Goal: Transaction & Acquisition: Purchase product/service

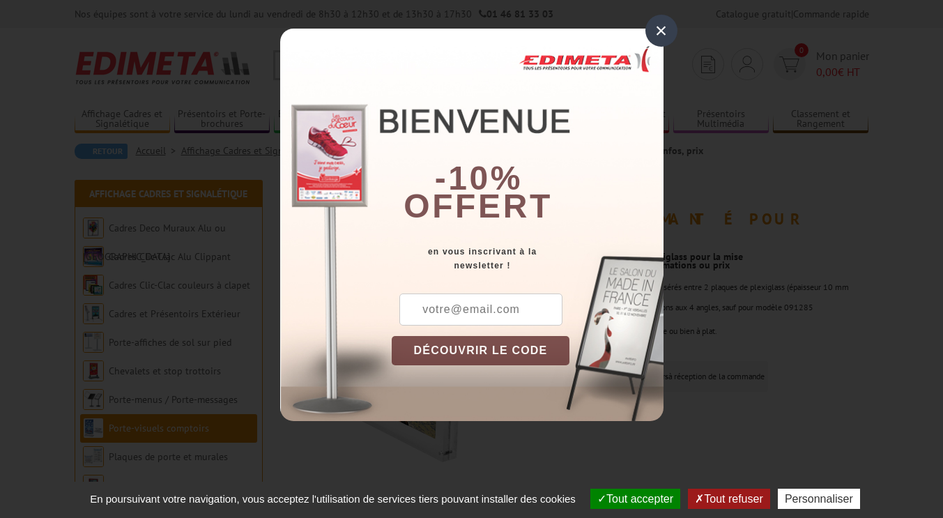
click at [658, 30] on div "×" at bounding box center [662, 31] width 32 height 32
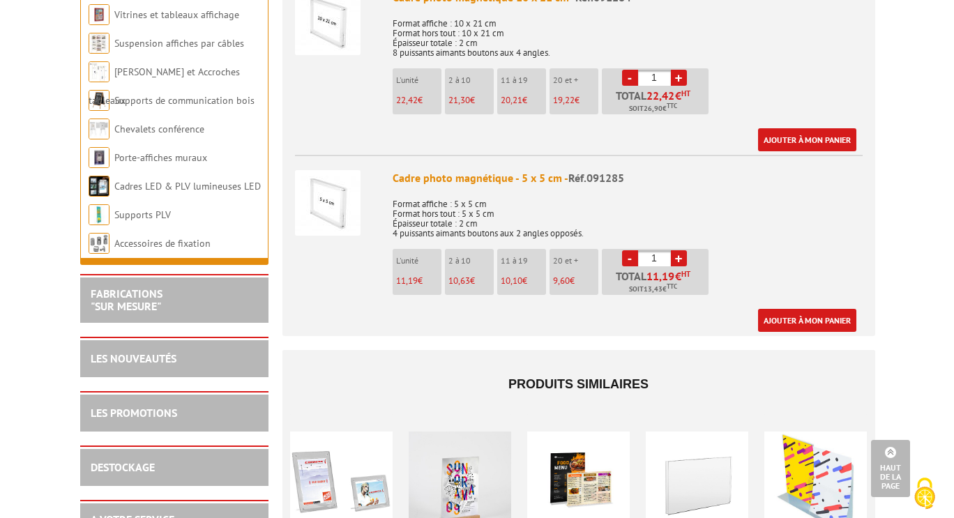
scroll to position [1320, 0]
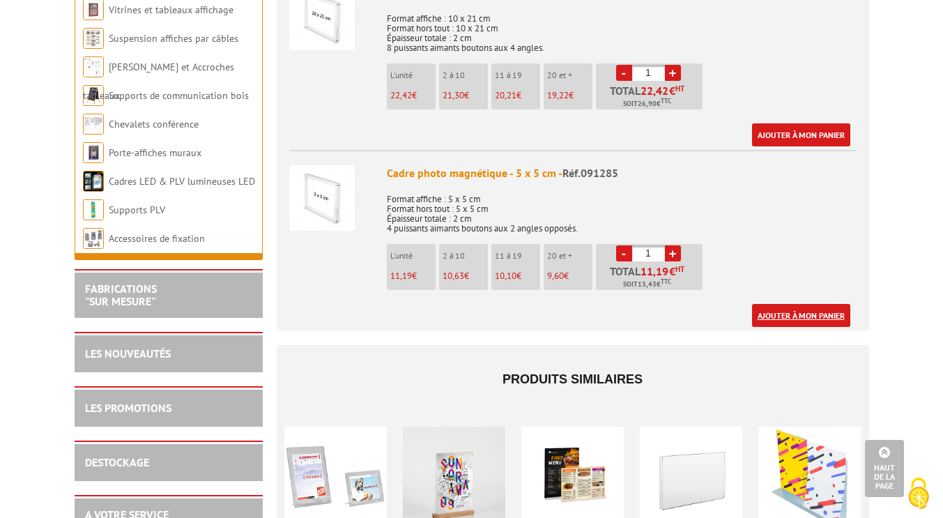
click at [795, 304] on link "Ajouter à mon panier" at bounding box center [801, 315] width 98 height 23
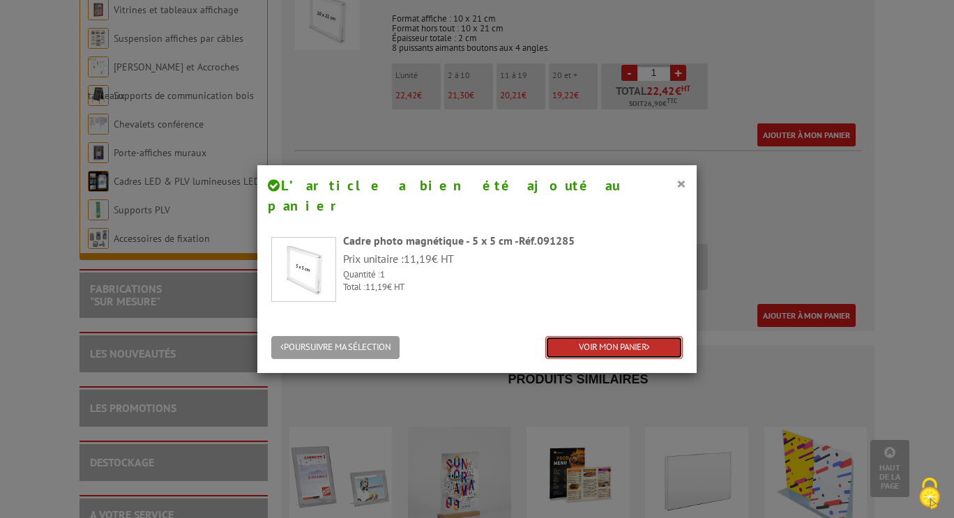
click at [623, 336] on link "VOIR MON PANIER" at bounding box center [613, 347] width 137 height 23
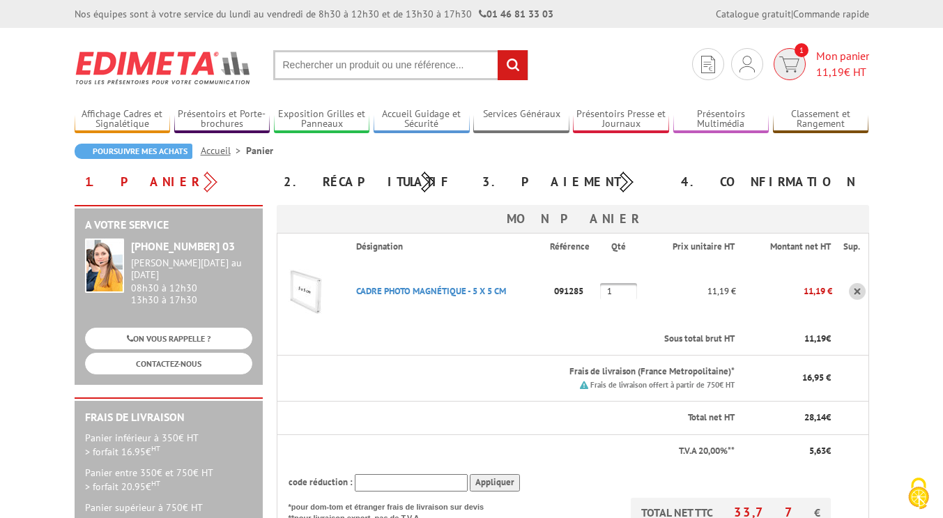
click at [814, 59] on link "1 Mon panier 11,19 € HT" at bounding box center [819, 64] width 99 height 32
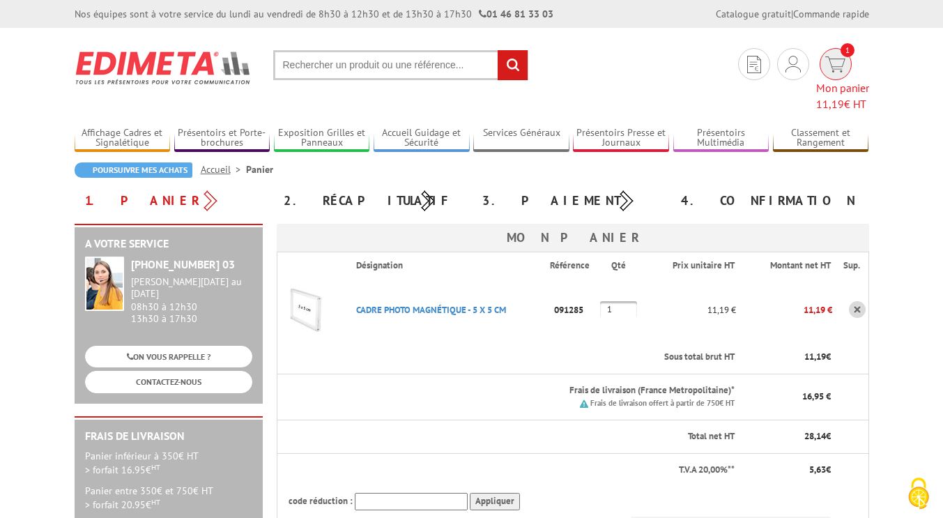
click at [838, 97] on span "11,19" at bounding box center [830, 104] width 28 height 14
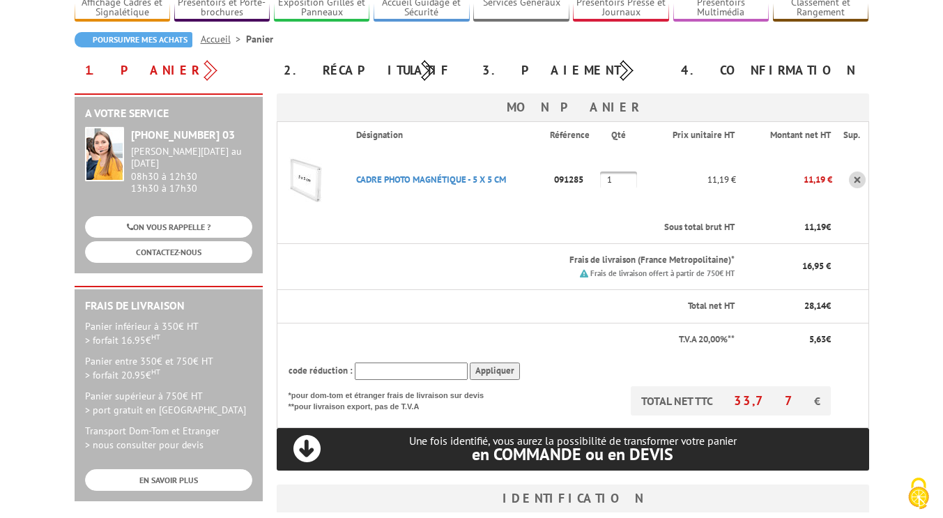
scroll to position [112, 0]
